Goal: Navigation & Orientation: Find specific page/section

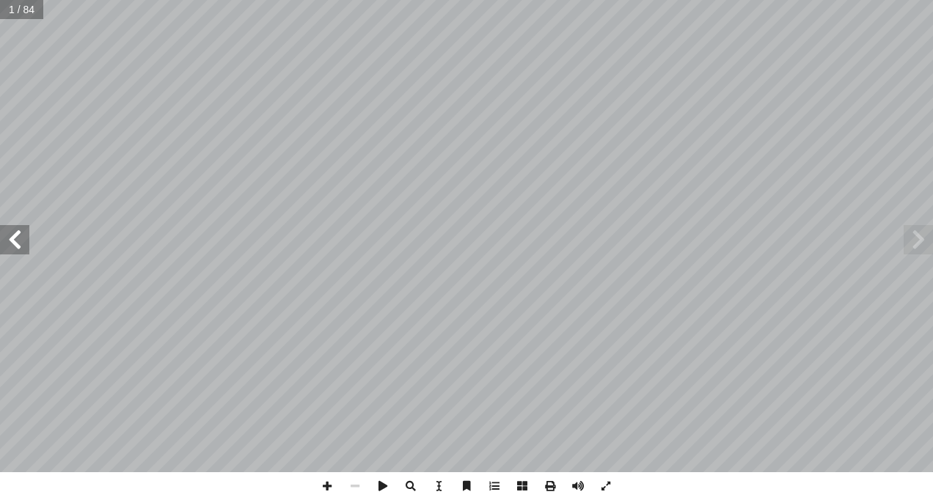
click at [15, 238] on span at bounding box center [14, 239] width 29 height 29
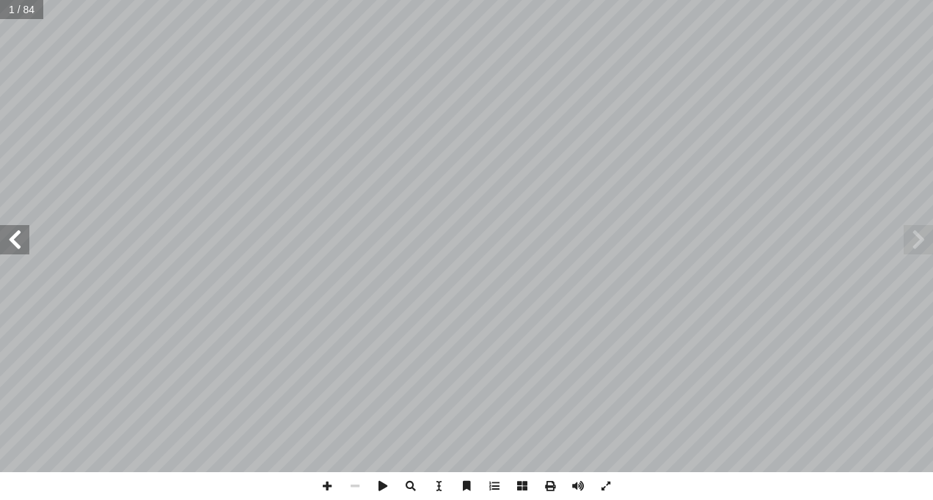
click at [15, 238] on span at bounding box center [14, 239] width 29 height 29
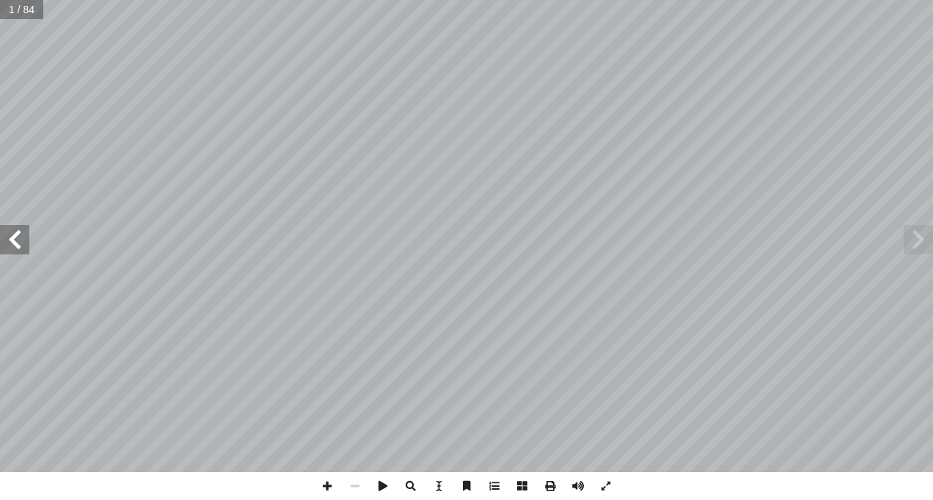
click at [15, 238] on span at bounding box center [14, 239] width 29 height 29
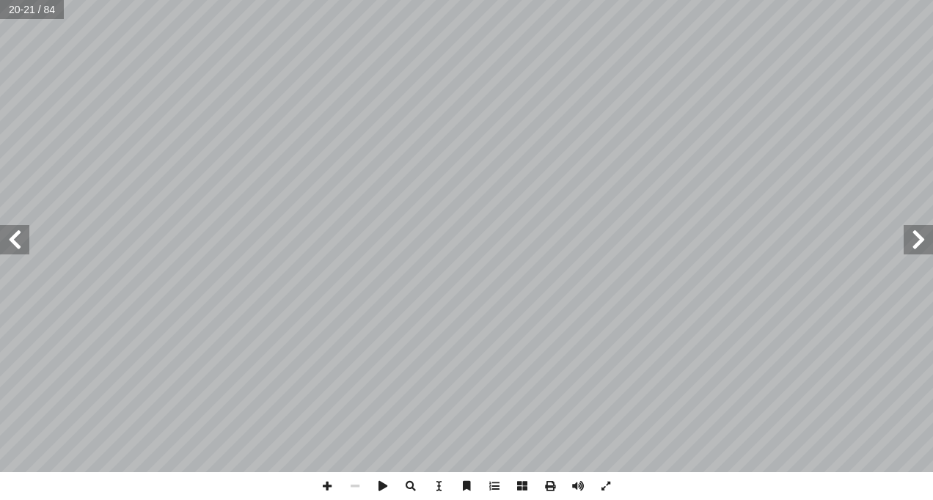
click at [15, 238] on span at bounding box center [14, 239] width 29 height 29
click at [21, 239] on span at bounding box center [14, 239] width 29 height 29
click at [916, 230] on span at bounding box center [918, 239] width 29 height 29
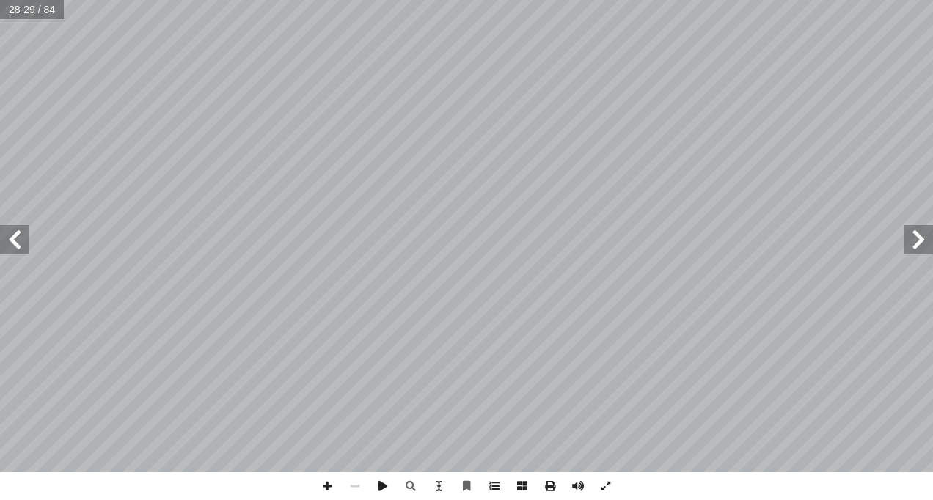
click at [916, 230] on span at bounding box center [918, 239] width 29 height 29
click at [329, 487] on span at bounding box center [327, 487] width 28 height 28
click at [4, 231] on span at bounding box center [14, 239] width 29 height 29
